Goal: Information Seeking & Learning: Learn about a topic

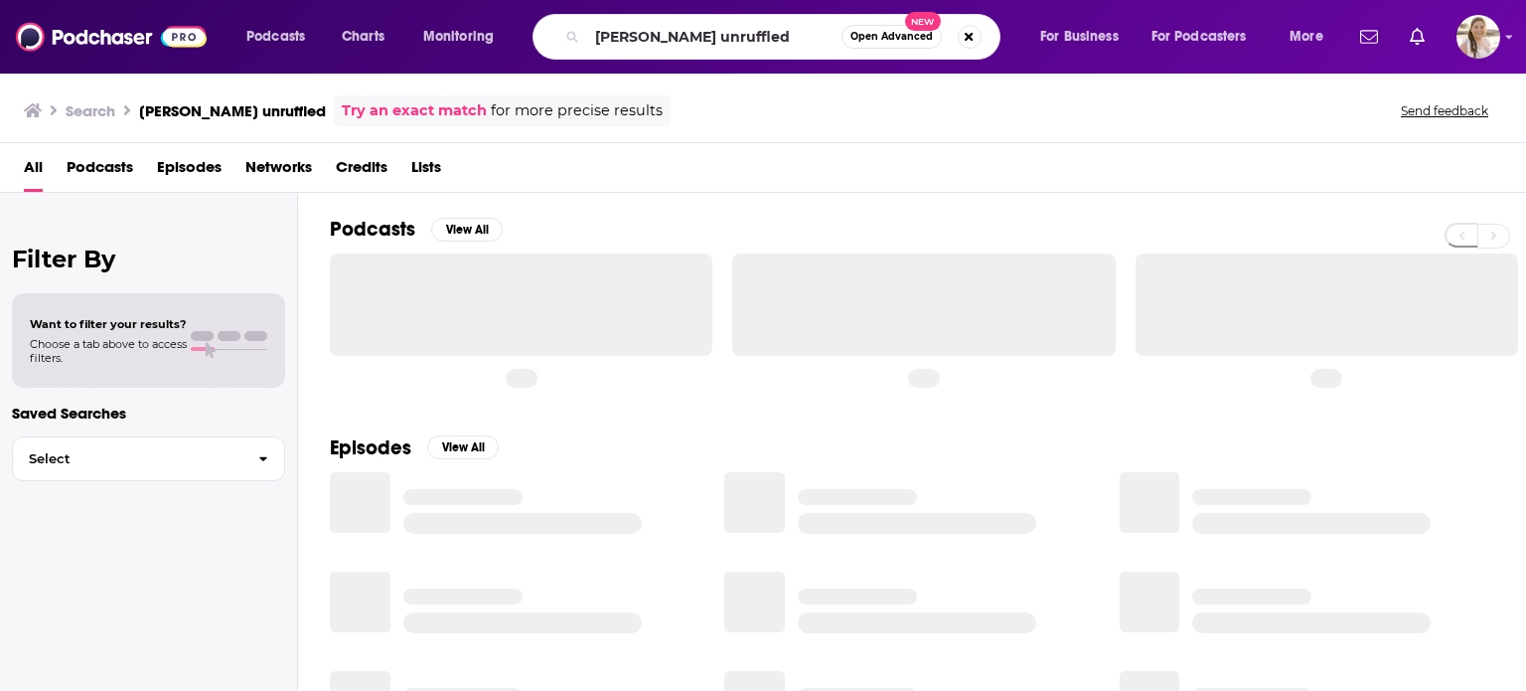
click at [646, 40] on input "[PERSON_NAME] unruffled" at bounding box center [714, 37] width 254 height 32
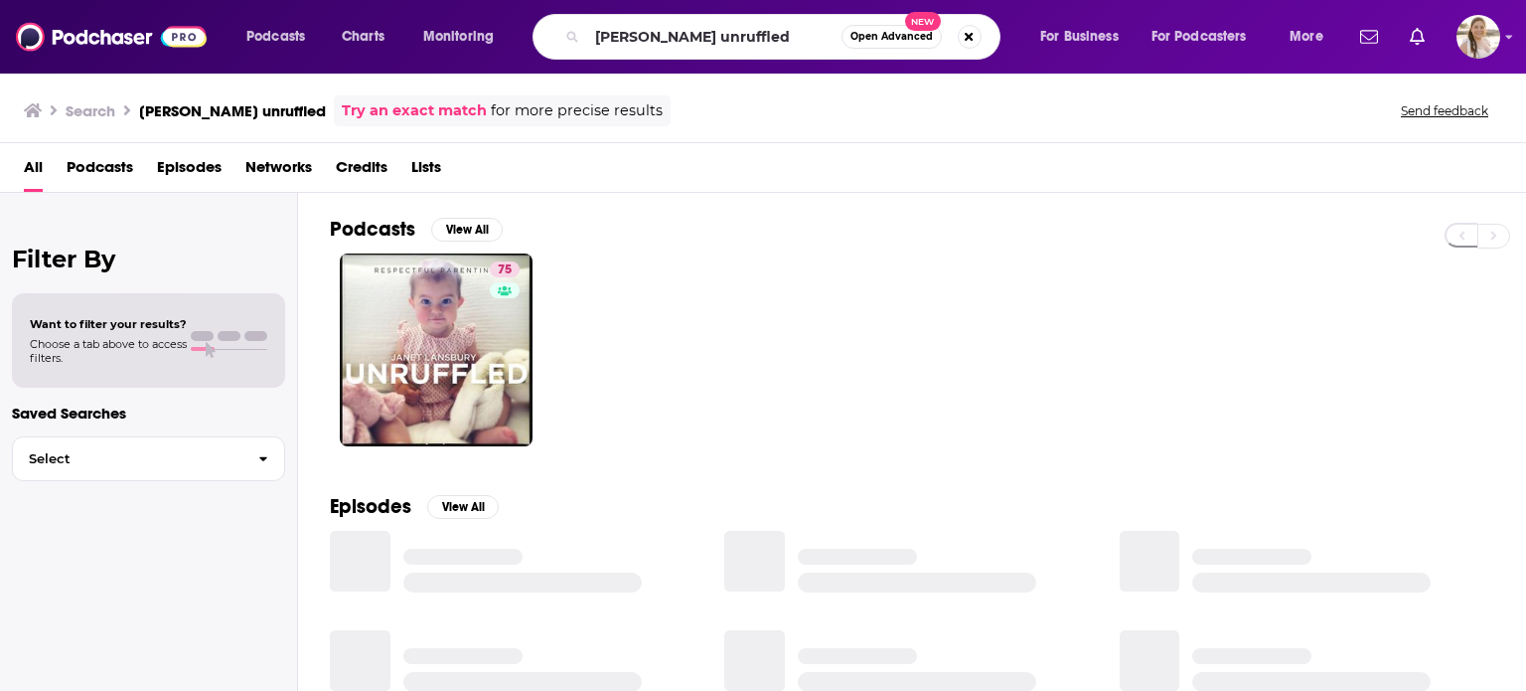
click at [646, 40] on input "[PERSON_NAME] unruffled" at bounding box center [714, 37] width 254 height 32
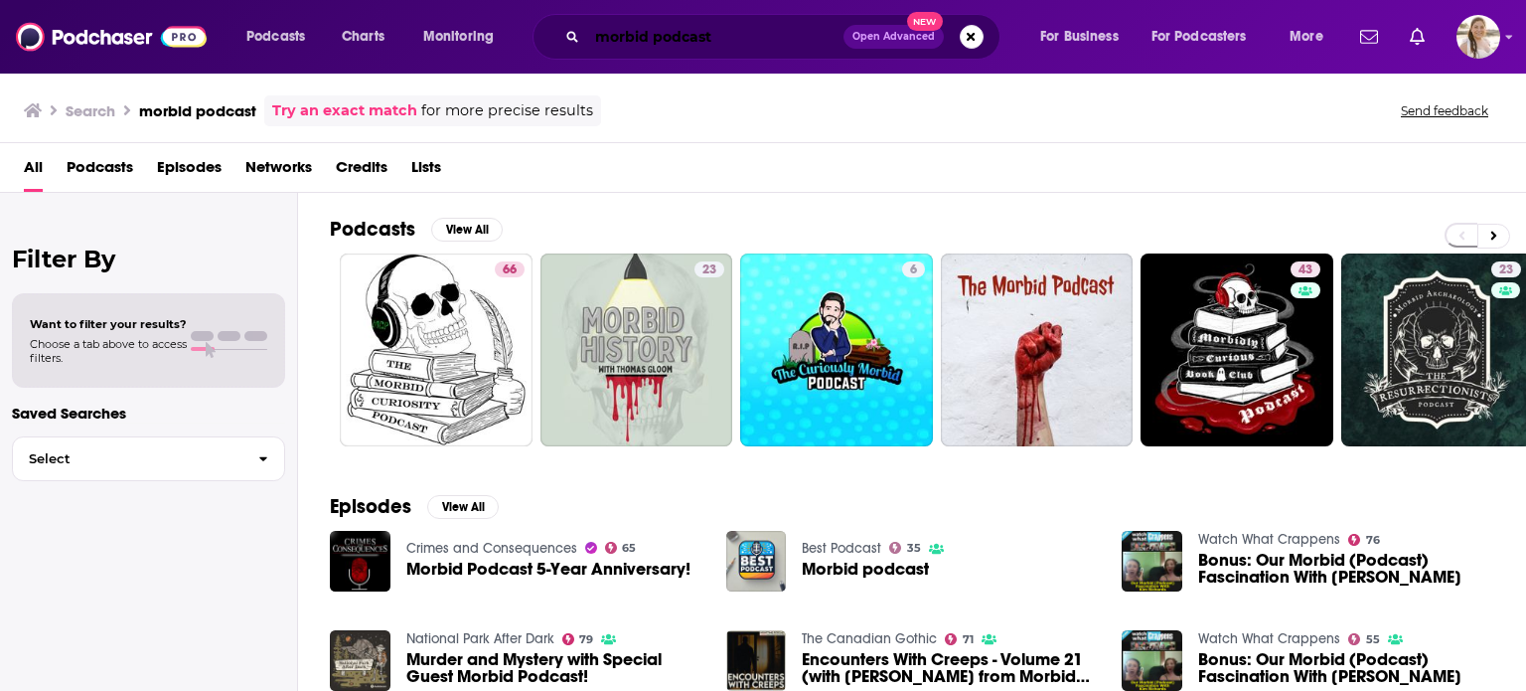
click at [716, 40] on input "morbid podcast" at bounding box center [715, 37] width 256 height 32
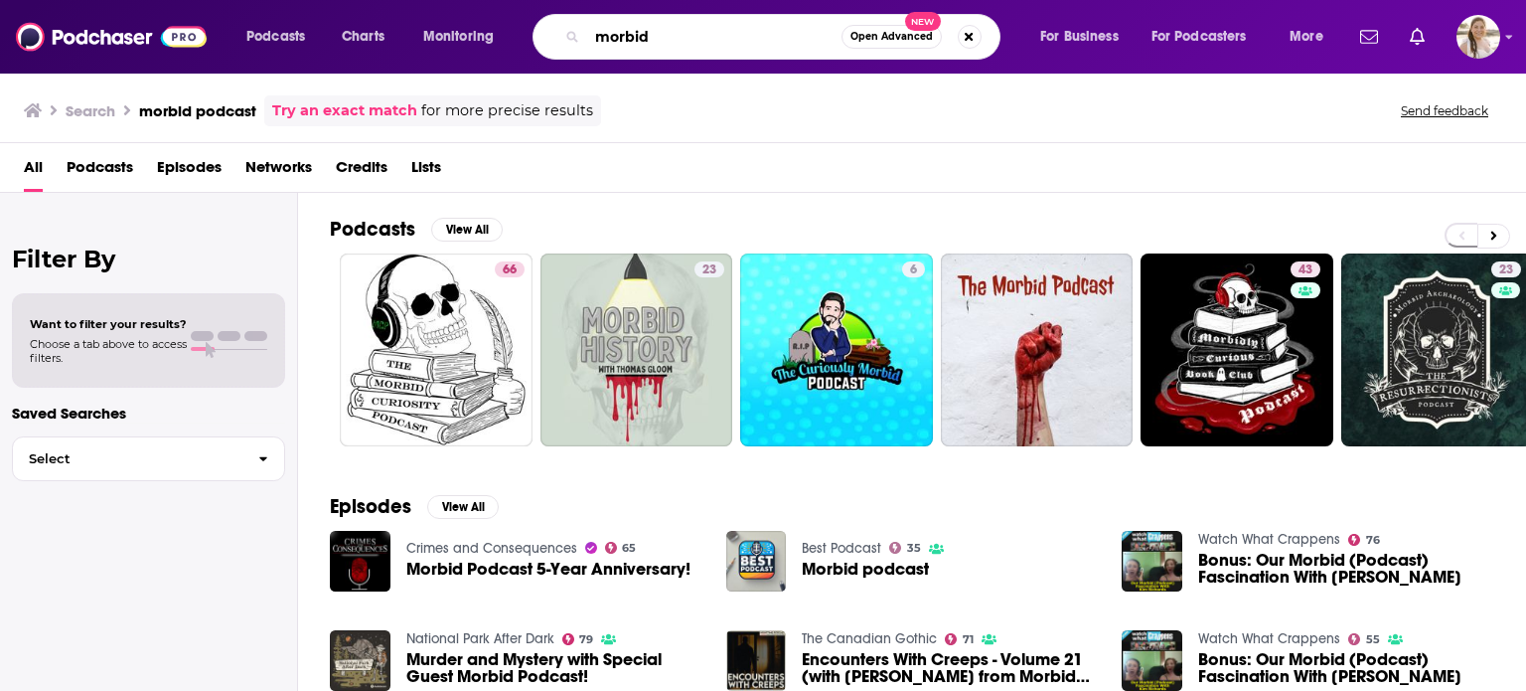
type input "morbid"
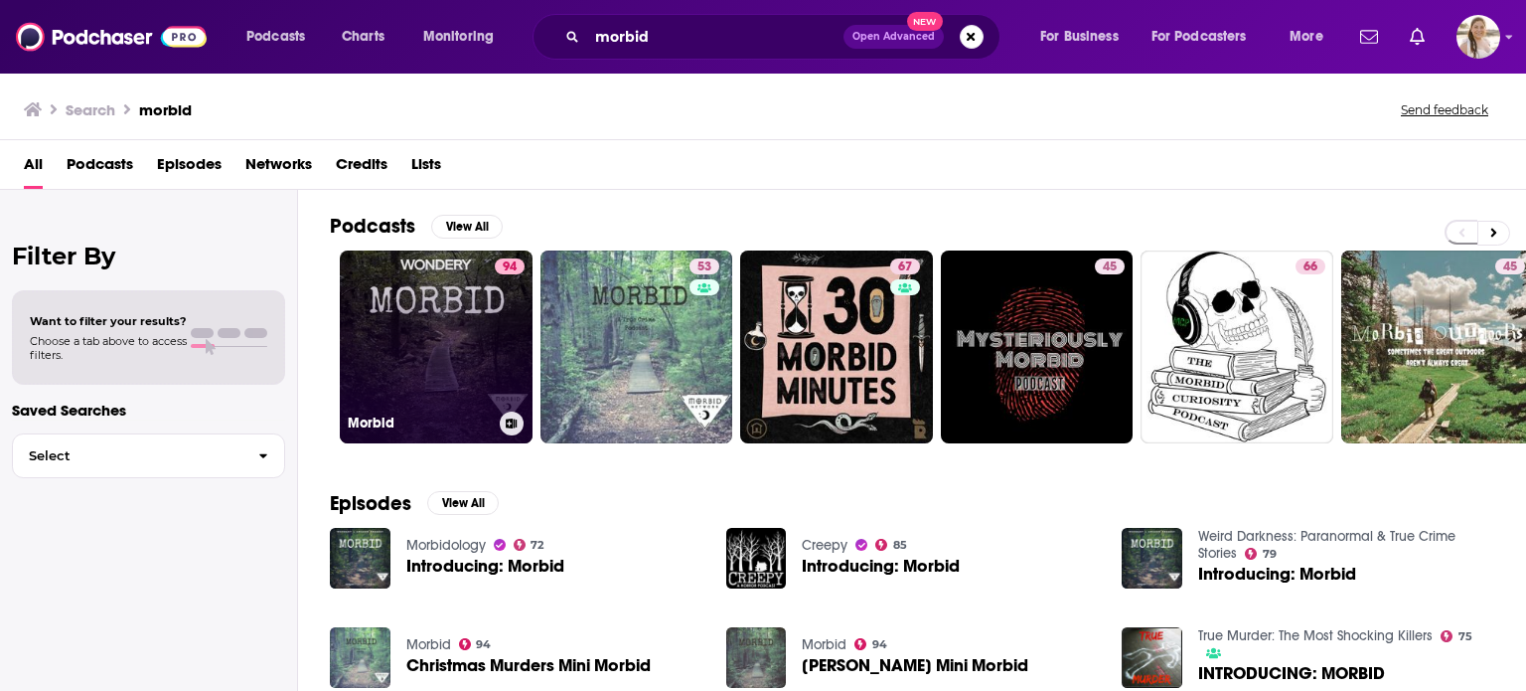
click at [457, 306] on link "94 Morbid" at bounding box center [436, 346] width 193 height 193
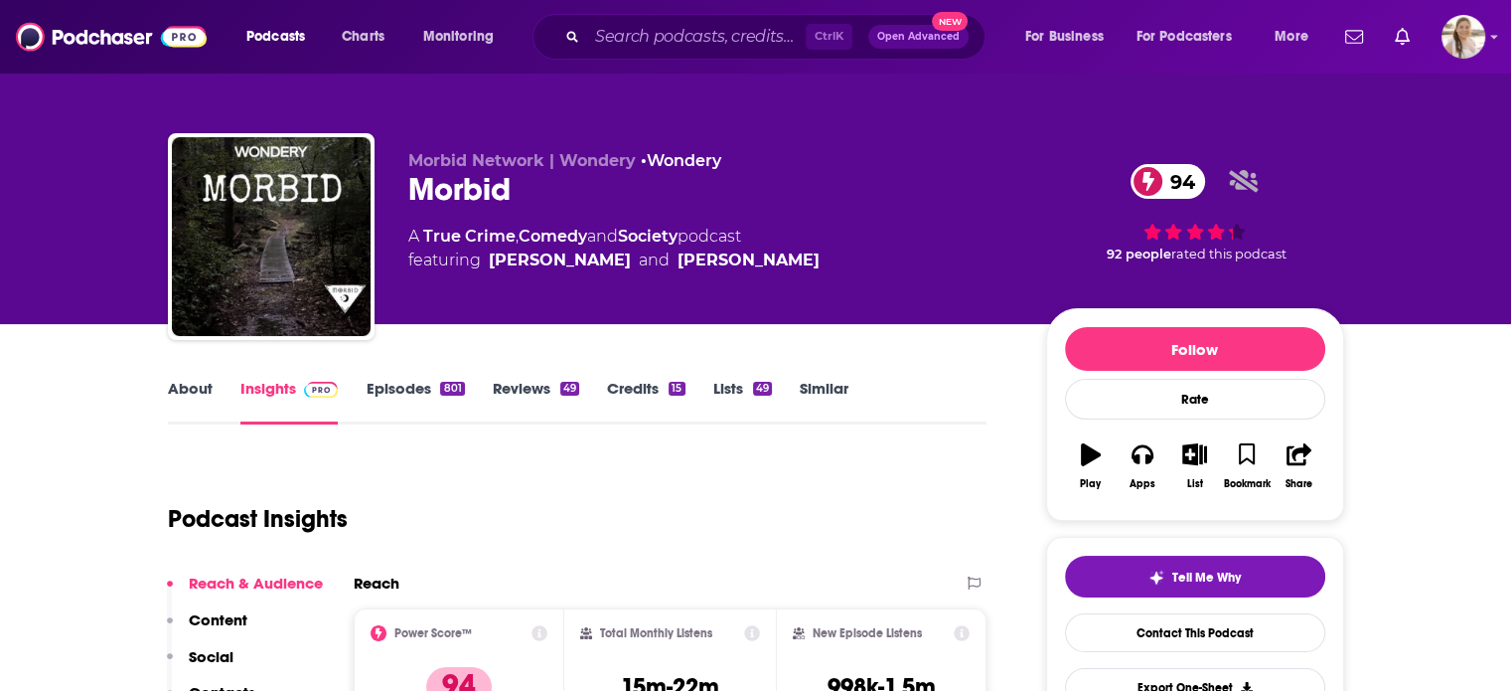
scroll to position [40, 0]
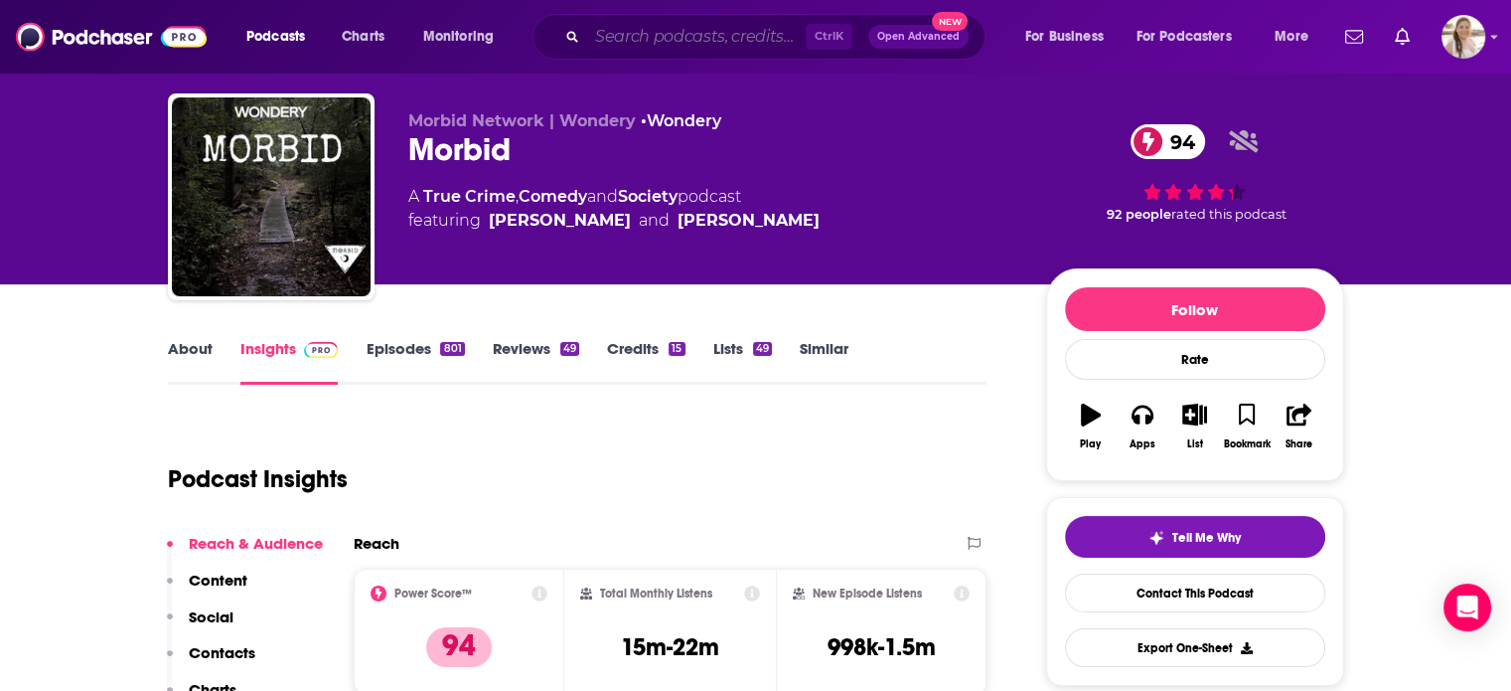
click at [691, 39] on input "Search podcasts, credits, & more..." at bounding box center [696, 37] width 219 height 32
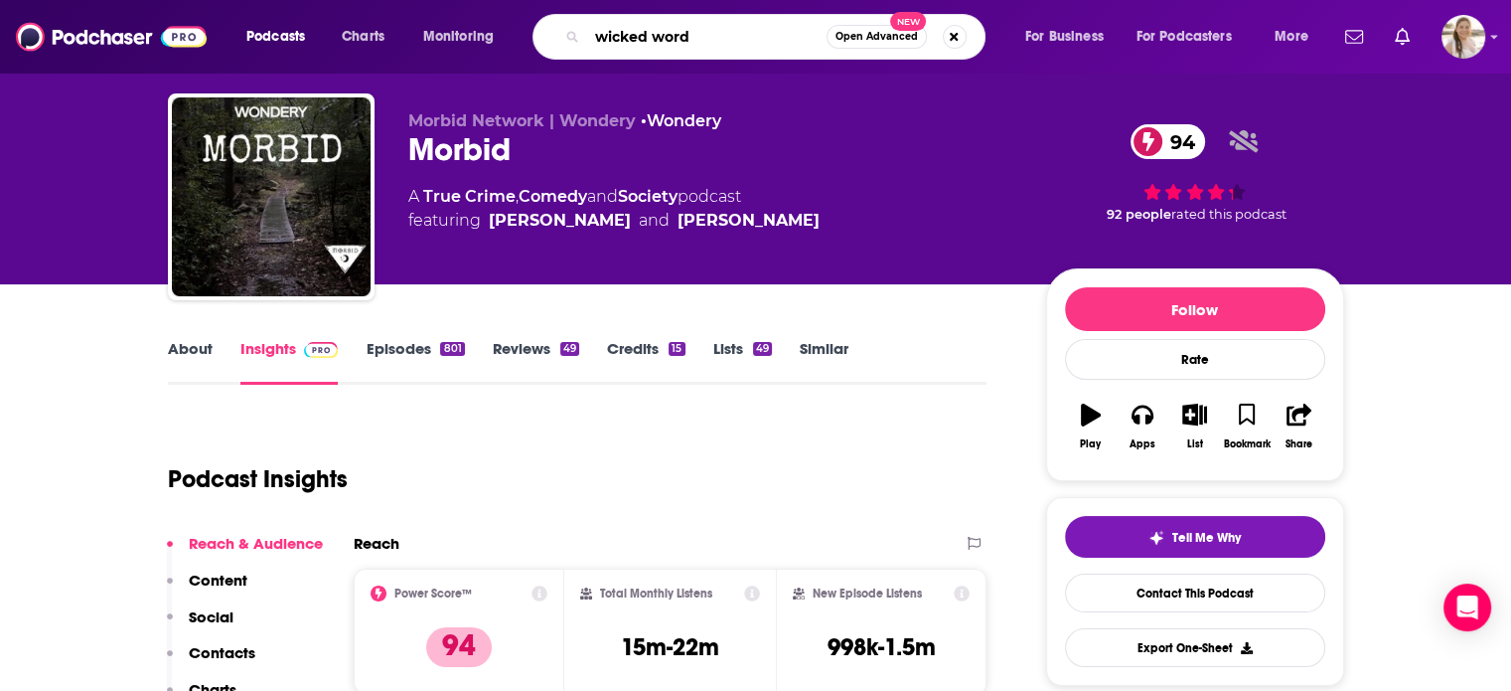
type input "wicked words"
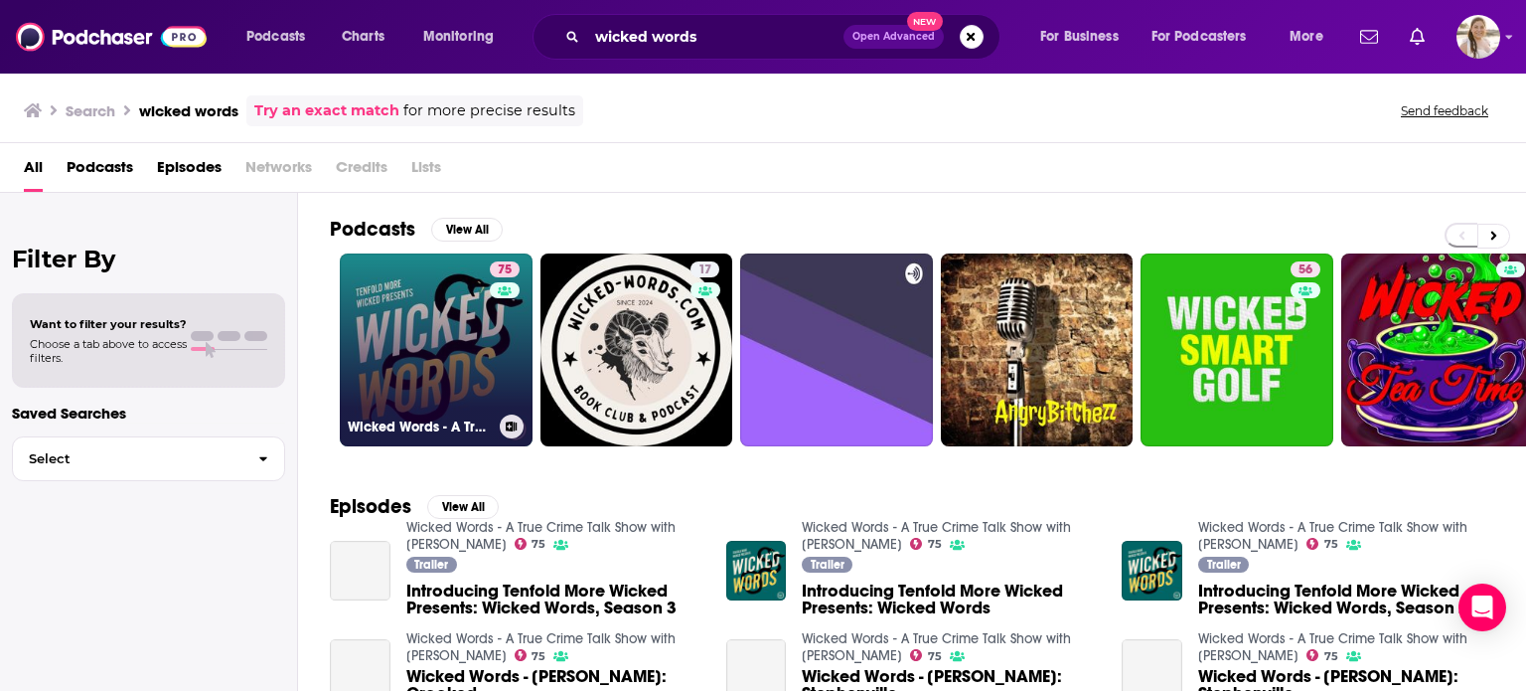
click at [445, 296] on link "75 Wicked Words - A True Crime Talk Show with [PERSON_NAME]" at bounding box center [436, 349] width 193 height 193
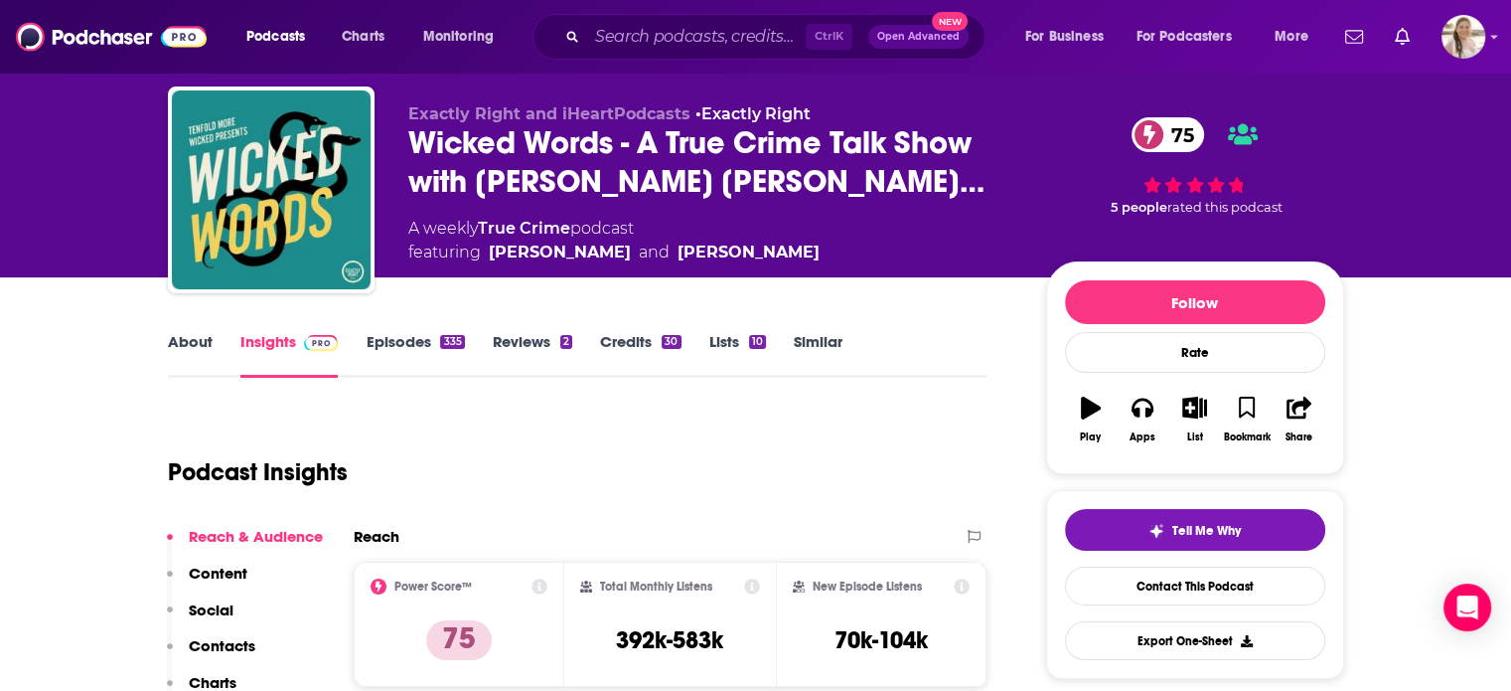
scroll to position [66, 0]
